Goal: Transaction & Acquisition: Purchase product/service

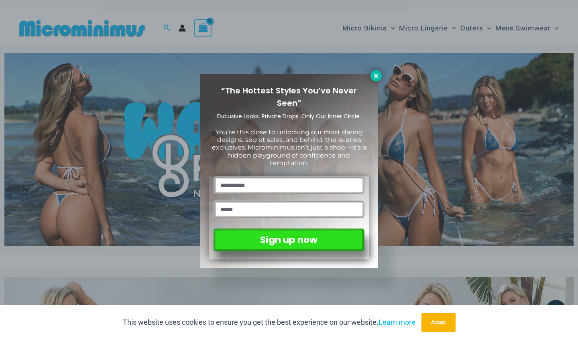
click at [373, 76] on icon at bounding box center [375, 75] width 7 height 7
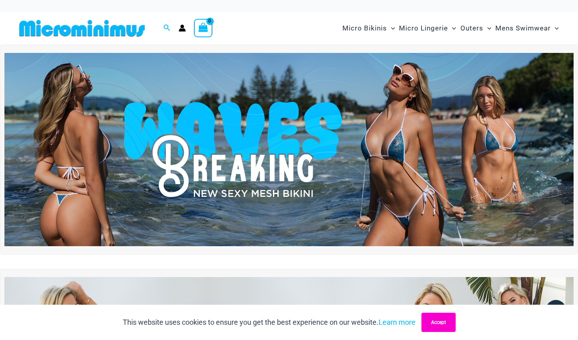
click at [435, 326] on button "Accept" at bounding box center [438, 322] width 34 height 19
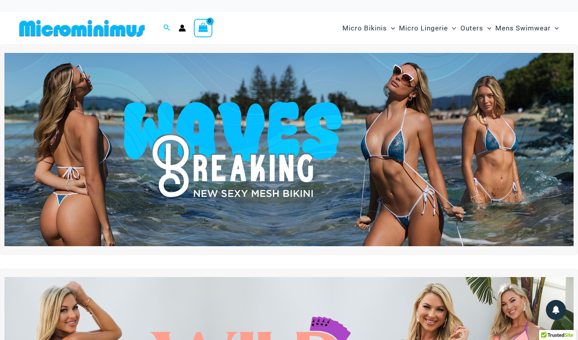
click at [181, 28] on icon "Account icon link" at bounding box center [182, 27] width 7 height 7
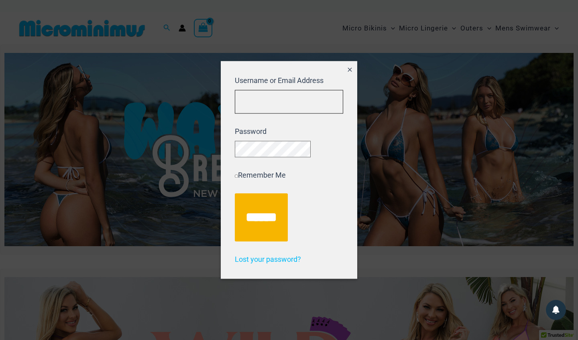
type input "**********"
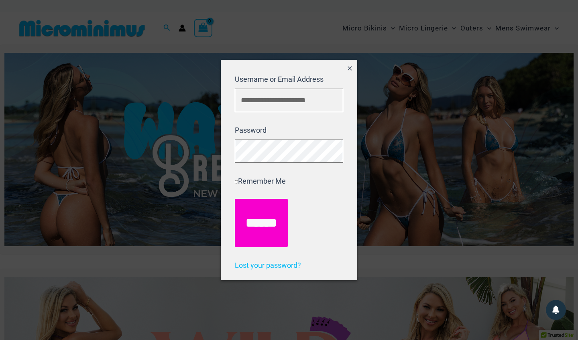
click at [260, 222] on input "******" at bounding box center [261, 223] width 53 height 48
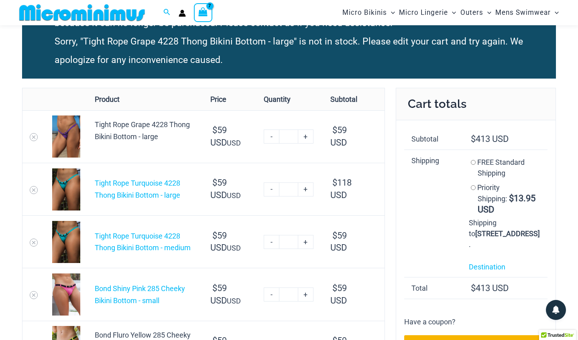
scroll to position [94, 0]
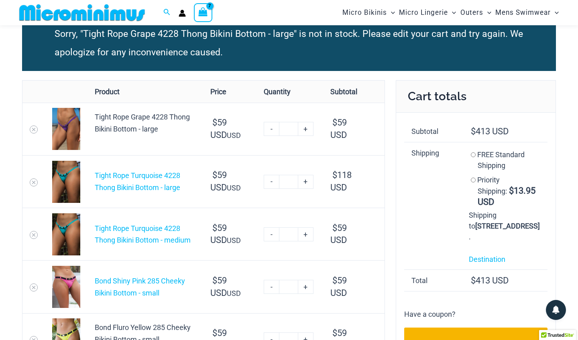
click at [272, 136] on link "-" at bounding box center [271, 129] width 15 height 14
type input "*"
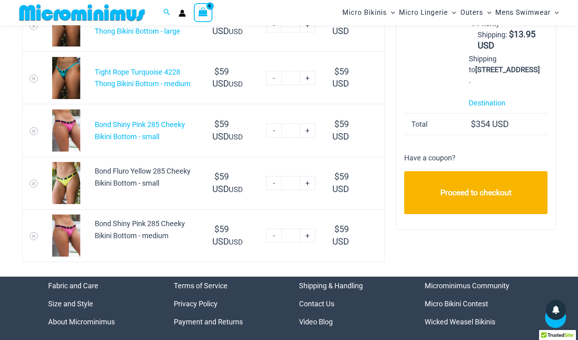
scroll to position [187, 0]
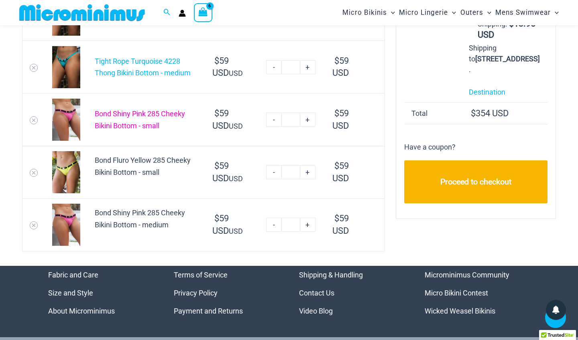
click at [131, 115] on link "Bond Shiny Pink 285 Cheeky Bikini Bottom - small" at bounding box center [140, 120] width 90 height 20
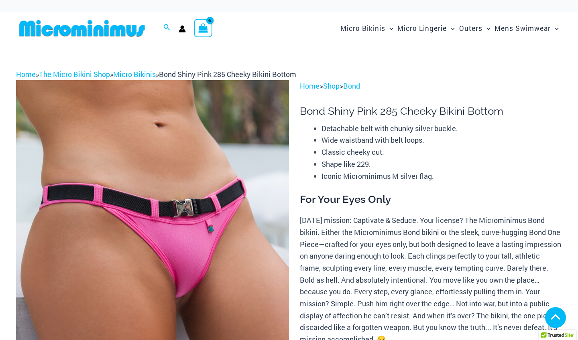
scroll to position [163, 0]
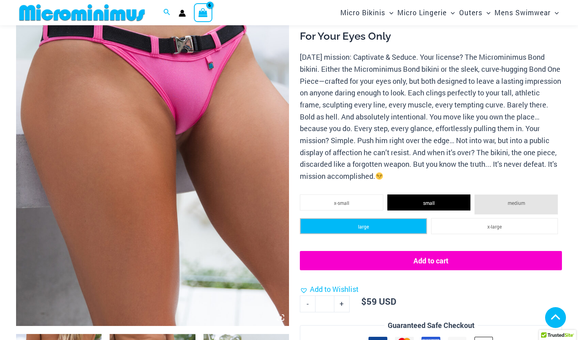
select select
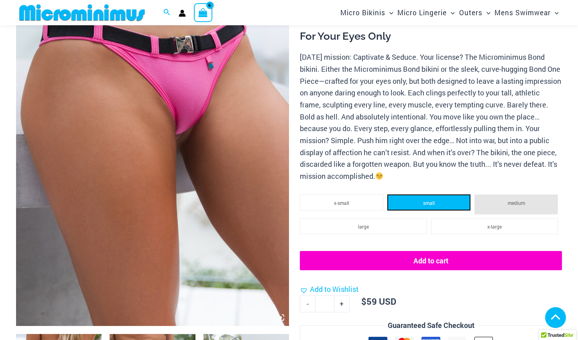
select select
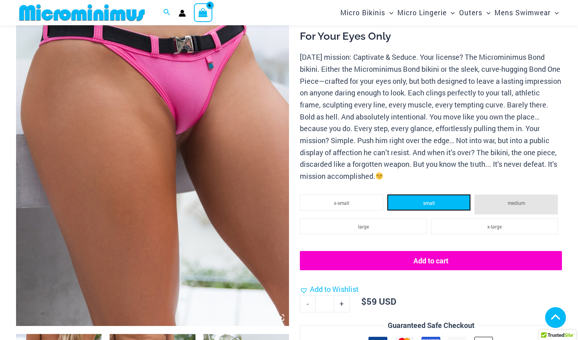
select select
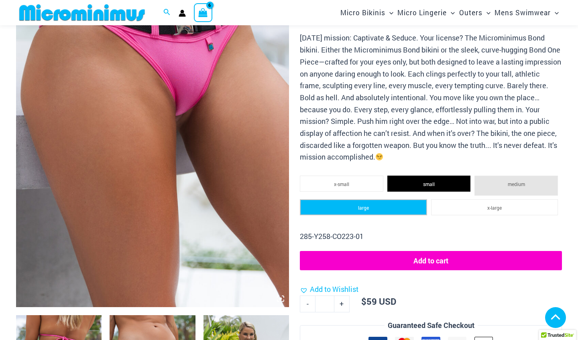
click at [370, 201] on li "large" at bounding box center [363, 207] width 127 height 16
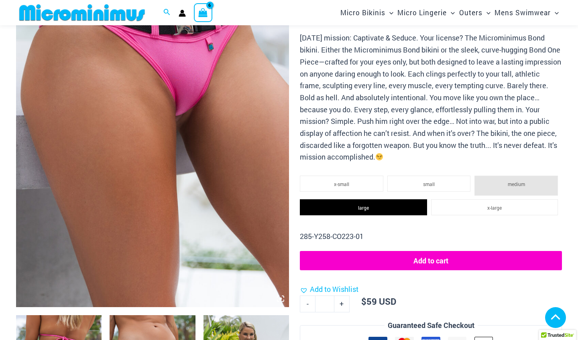
click at [428, 256] on button "Add to cart" at bounding box center [431, 260] width 262 height 19
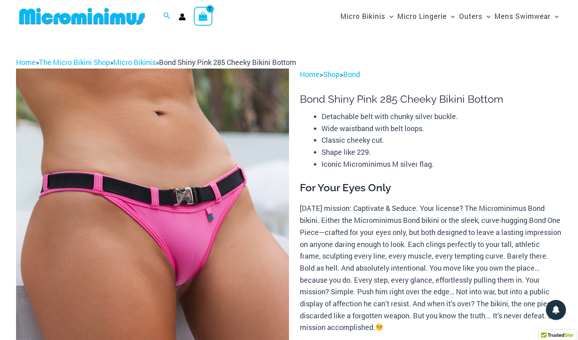
scroll to position [0, 0]
drag, startPoint x: 504, startPoint y: 96, endPoint x: 378, endPoint y: 102, distance: 125.7
click at [378, 102] on h1 "Bond Shiny Pink 285 Cheeky Bikini Bottom" at bounding box center [431, 99] width 262 height 12
copy h1 "285 Cheeky Bikini Bottom"
click at [164, 14] on icon "Search icon link" at bounding box center [166, 15] width 6 height 7
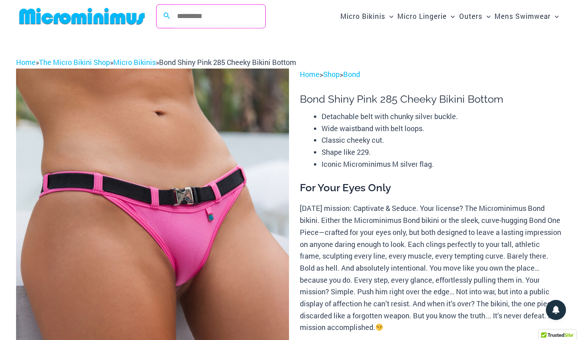
paste input "**********"
type input "**********"
click button "Search" at bounding box center [0, 0] width 0 height 0
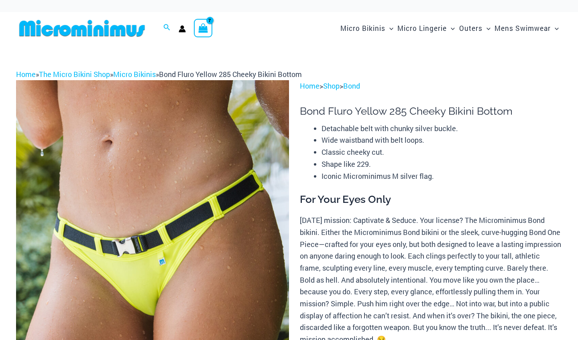
scroll to position [268, 0]
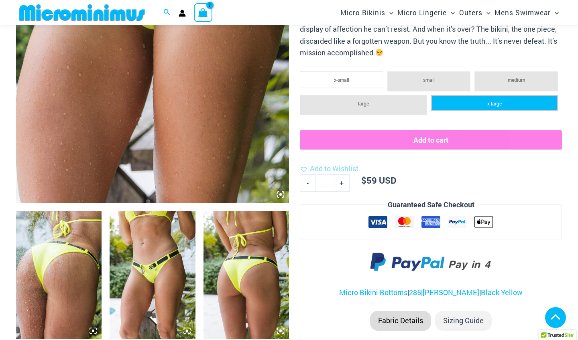
click at [485, 111] on li "x-large" at bounding box center [494, 103] width 127 height 16
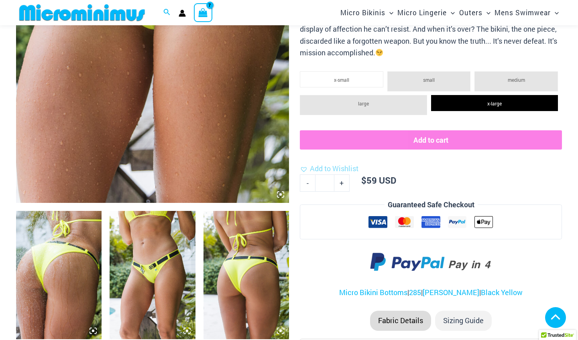
scroll to position [196, 0]
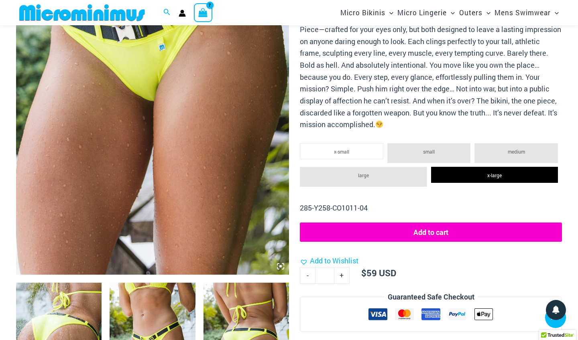
click at [428, 224] on button "Add to cart" at bounding box center [431, 232] width 262 height 19
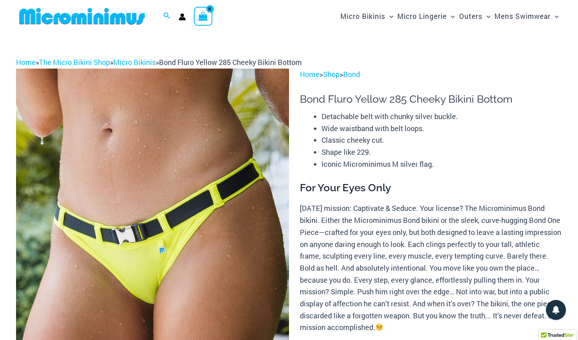
scroll to position [0, 0]
click at [202, 16] on icon "View Shopping Cart, 8 items" at bounding box center [203, 16] width 9 height 9
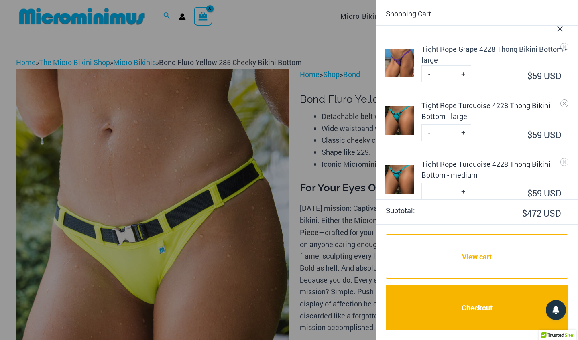
click at [558, 27] on icon "Close Cart Drawer" at bounding box center [559, 28] width 5 height 5
